Goal: Find specific page/section

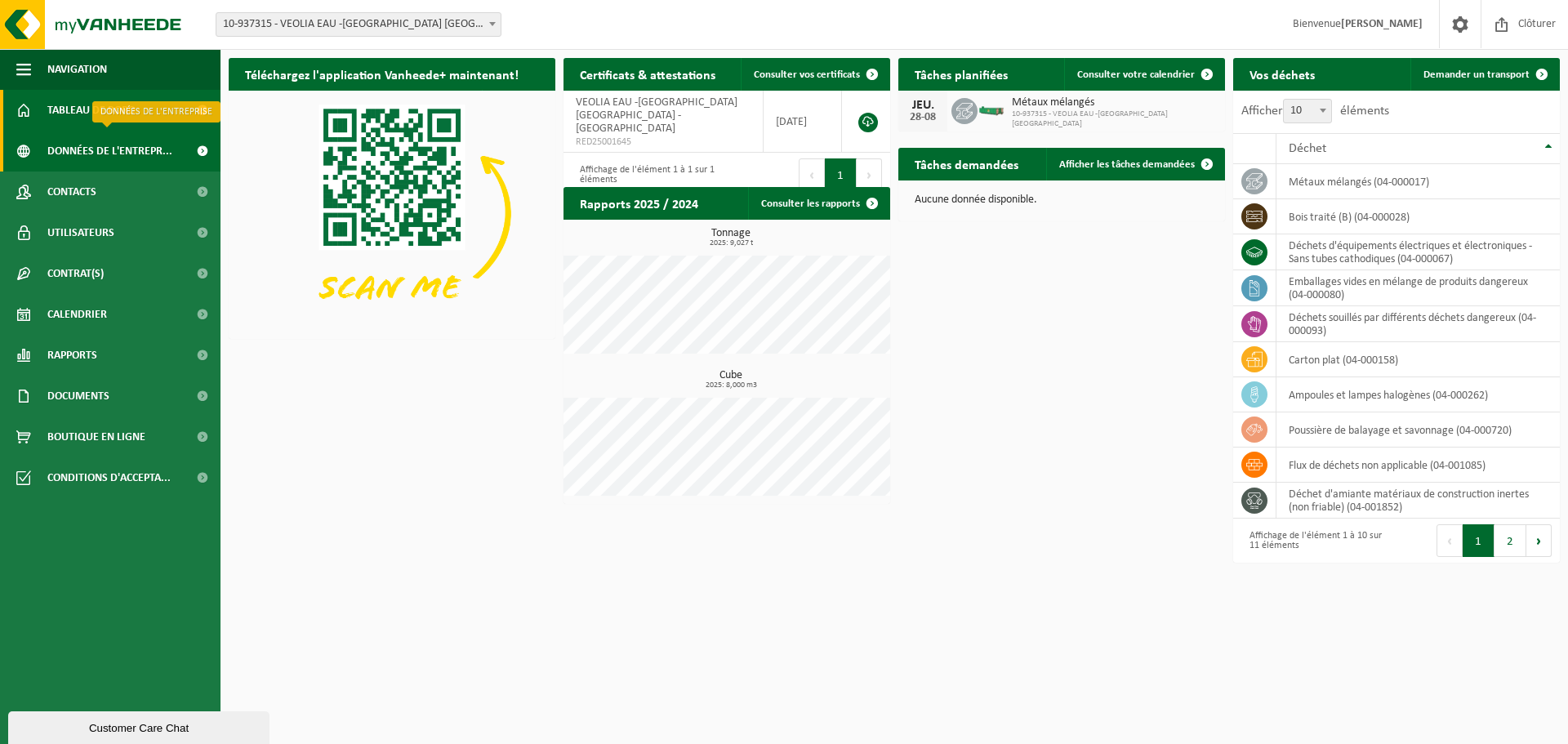
click at [109, 148] on span "Données de l'entrepr..." at bounding box center [110, 151] width 125 height 41
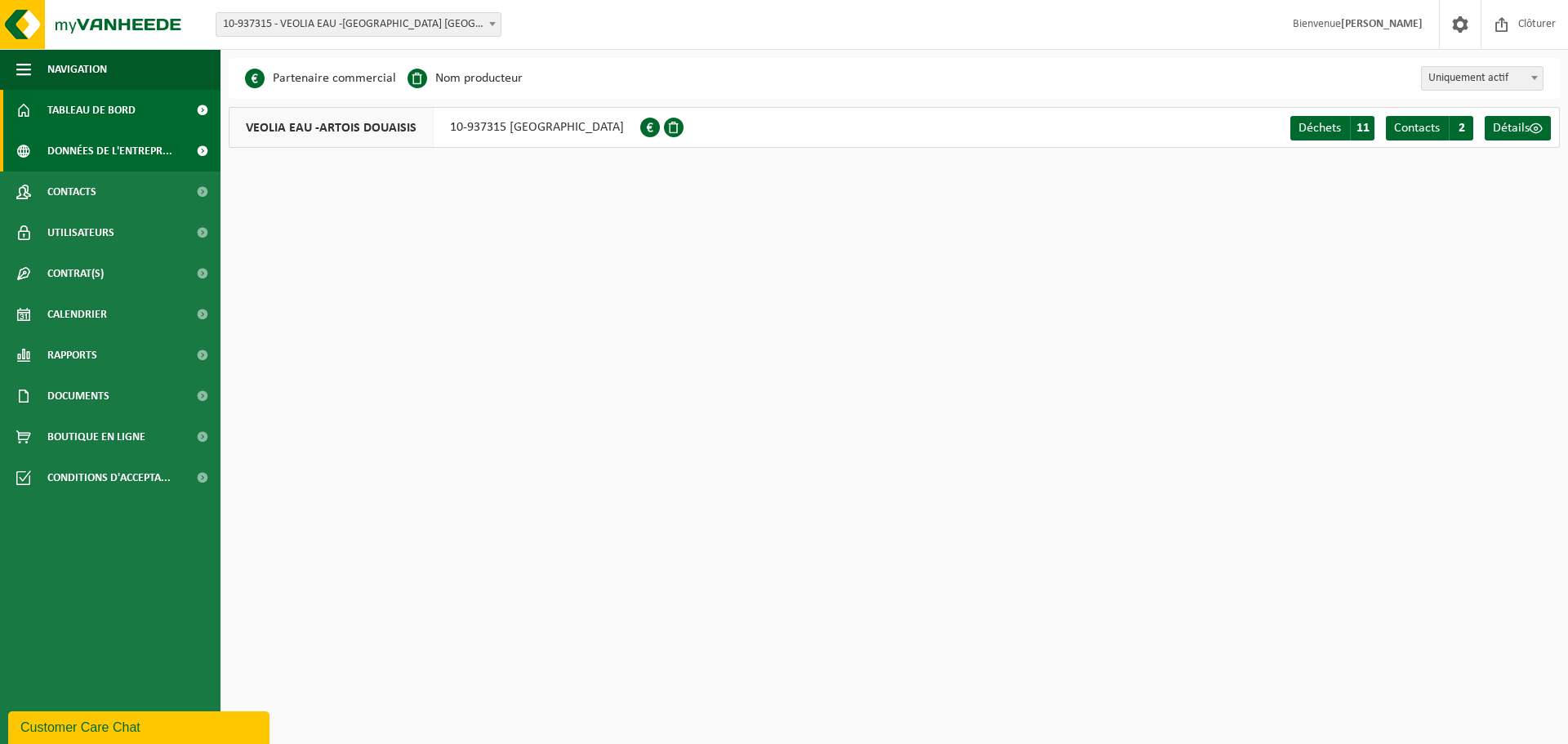
click at [101, 111] on span "Tableau de bord" at bounding box center [91, 110] width 89 height 41
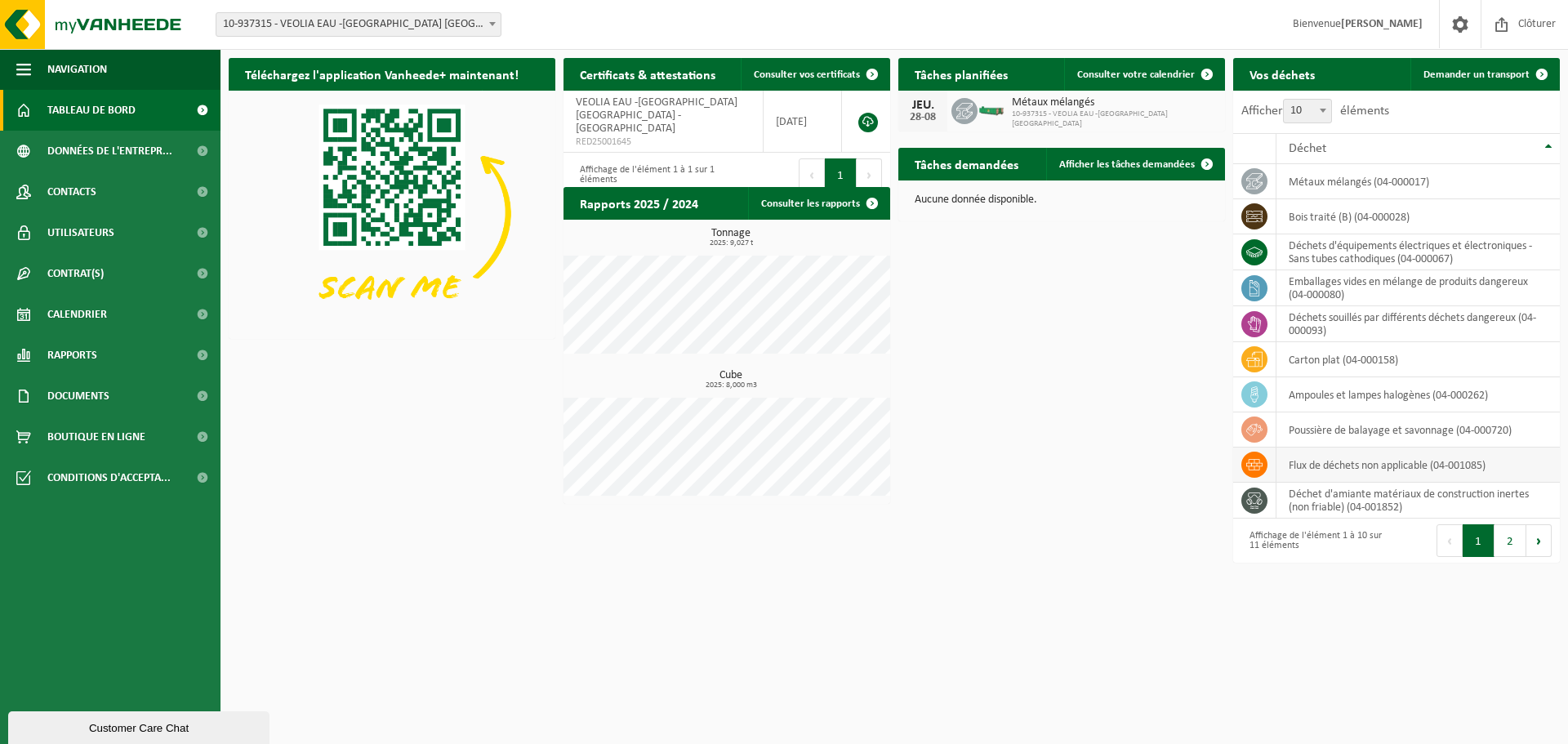
click at [1350, 461] on td "flux de déchets non applicable (04-001085)" at bounding box center [1417, 465] width 283 height 35
click at [1254, 461] on icon at bounding box center [1254, 464] width 17 height 17
click at [1410, 182] on td "métaux mélangés (04-000017)" at bounding box center [1417, 182] width 283 height 35
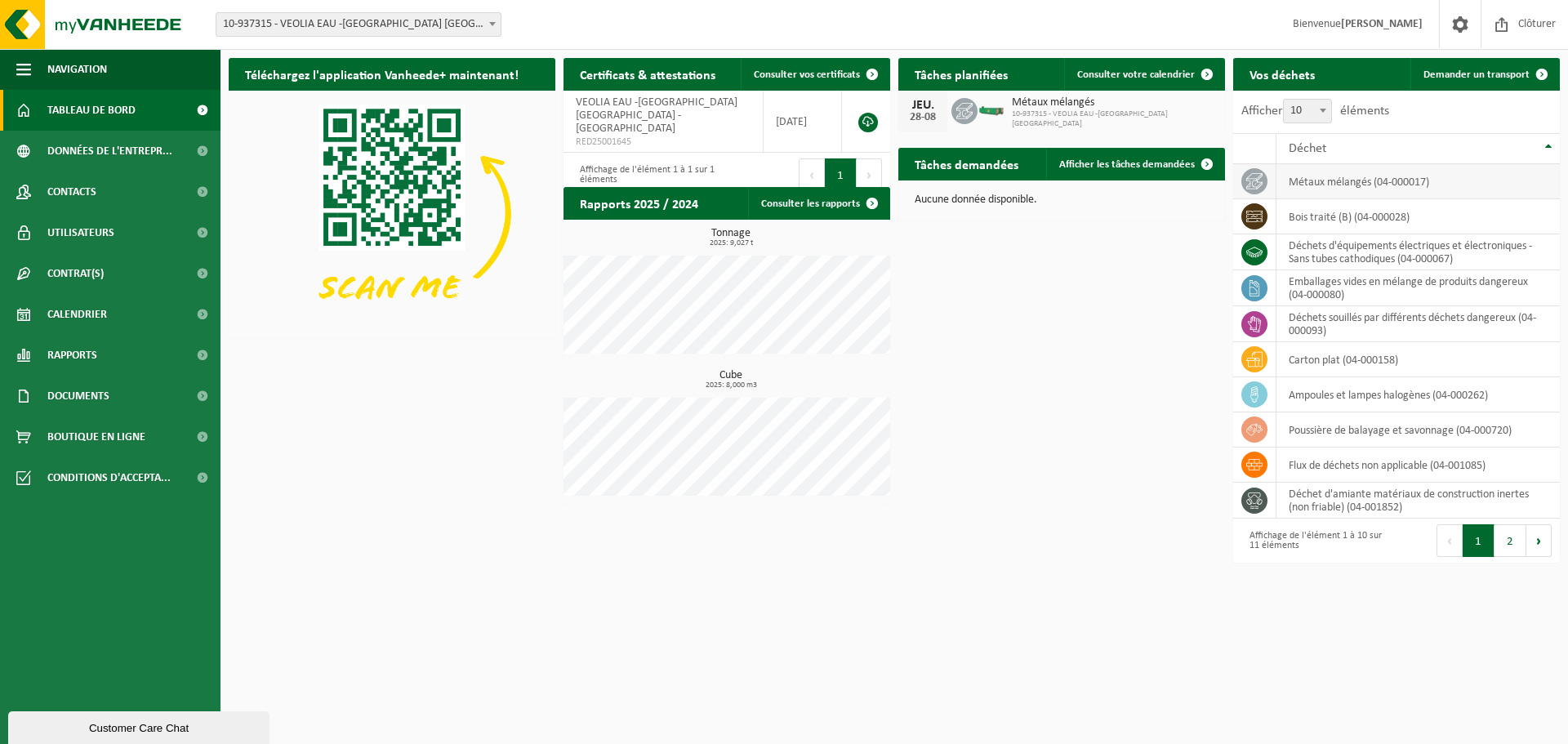
click at [1437, 182] on td "métaux mélangés (04-000017)" at bounding box center [1417, 182] width 283 height 35
click at [852, 197] on link "Consulter les rapports" at bounding box center [818, 203] width 140 height 32
